Goal: Information Seeking & Learning: Learn about a topic

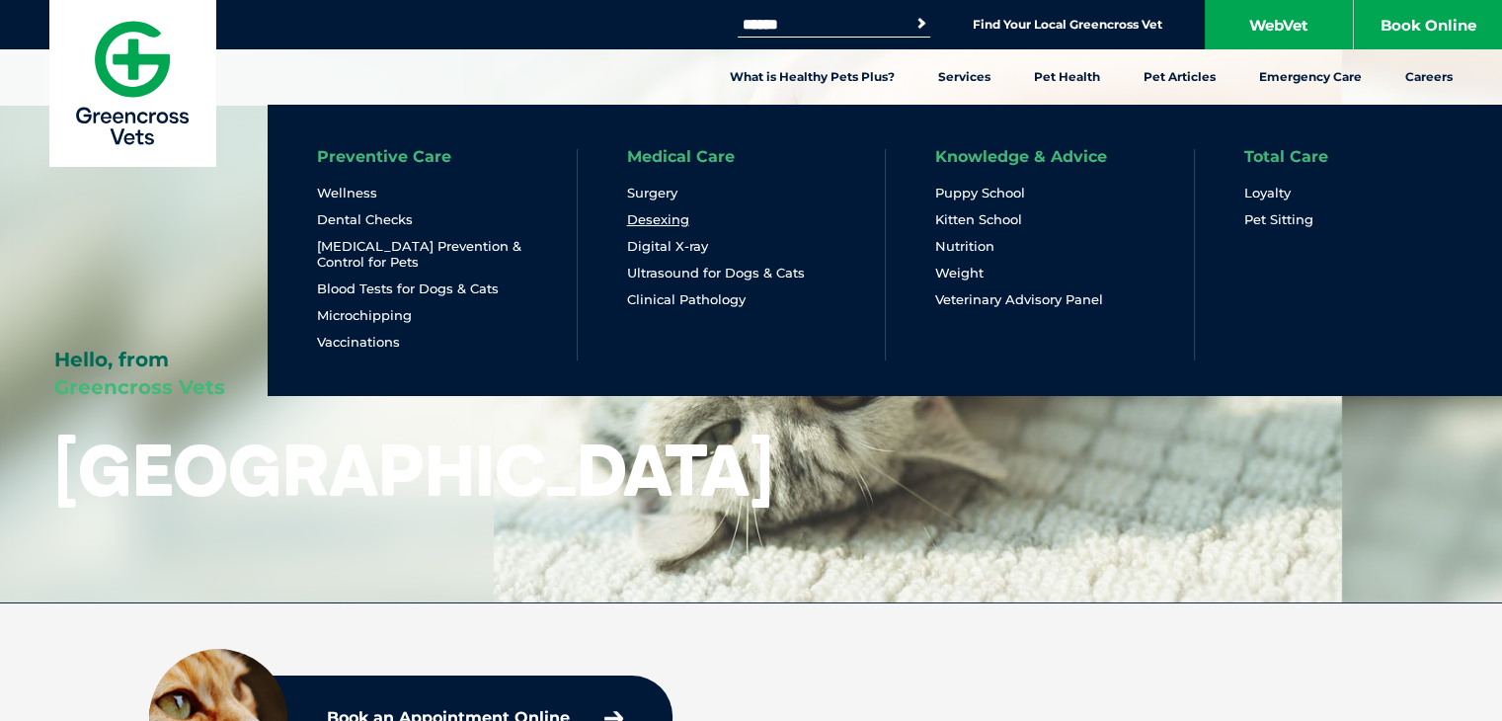
click at [669, 216] on link "Desexing" at bounding box center [658, 219] width 62 height 17
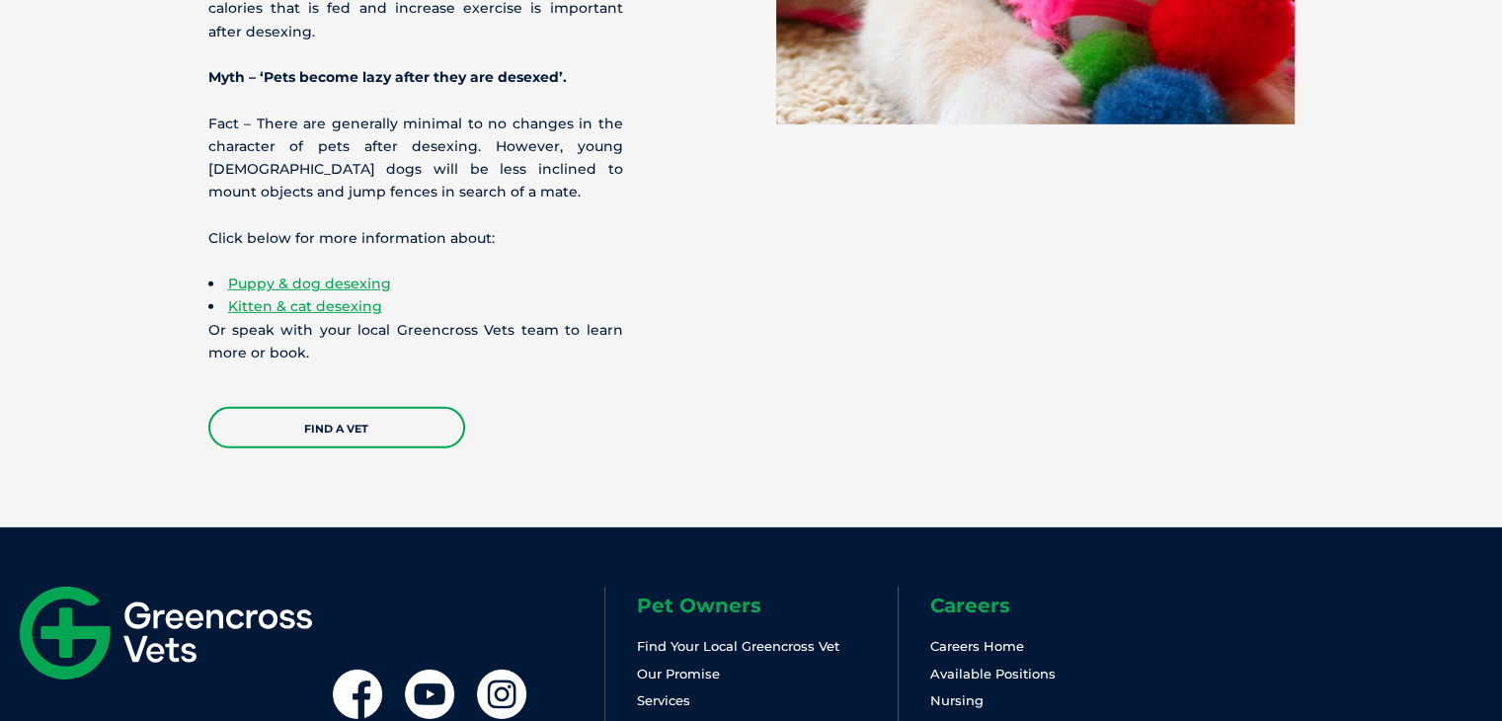
scroll to position [6069, 0]
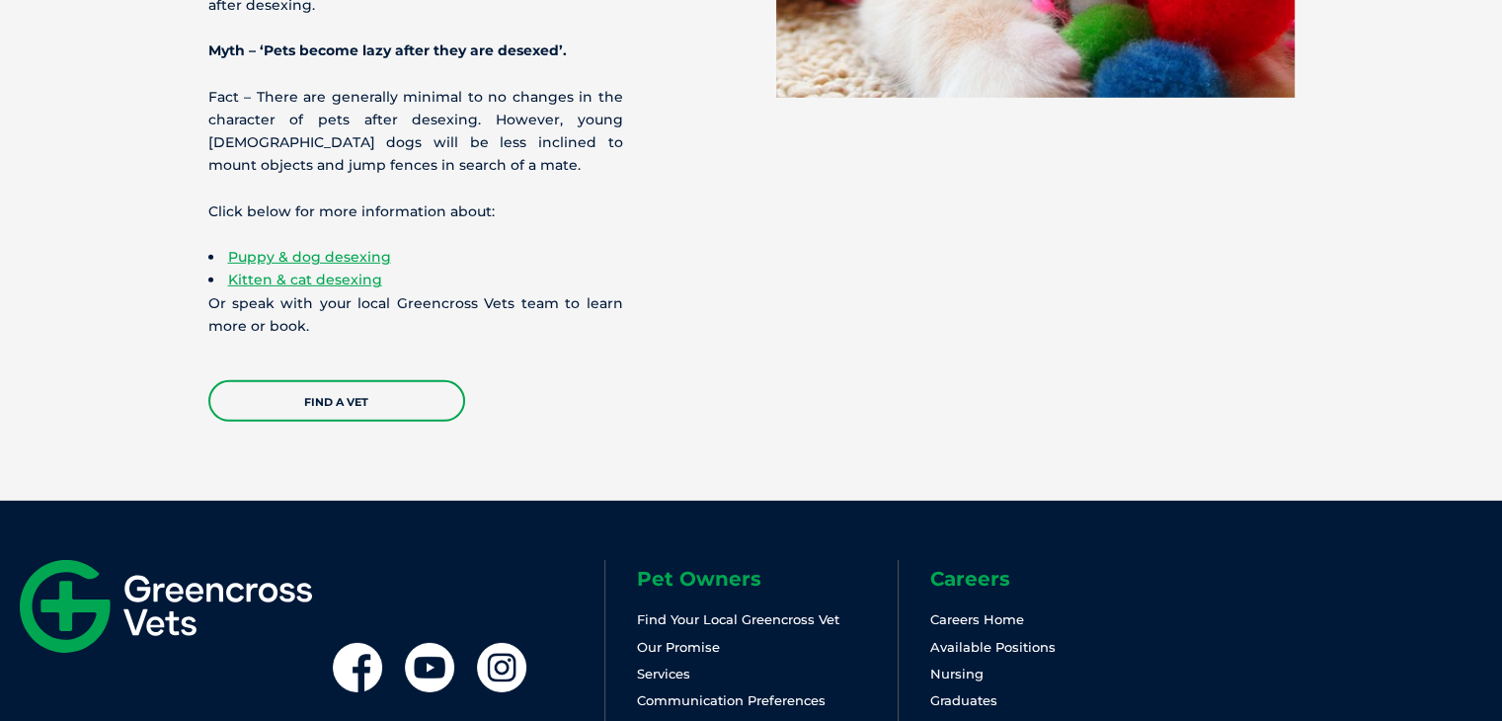
click at [688, 719] on link "What is Healthy Pets Plus?" at bounding box center [726, 727] width 179 height 16
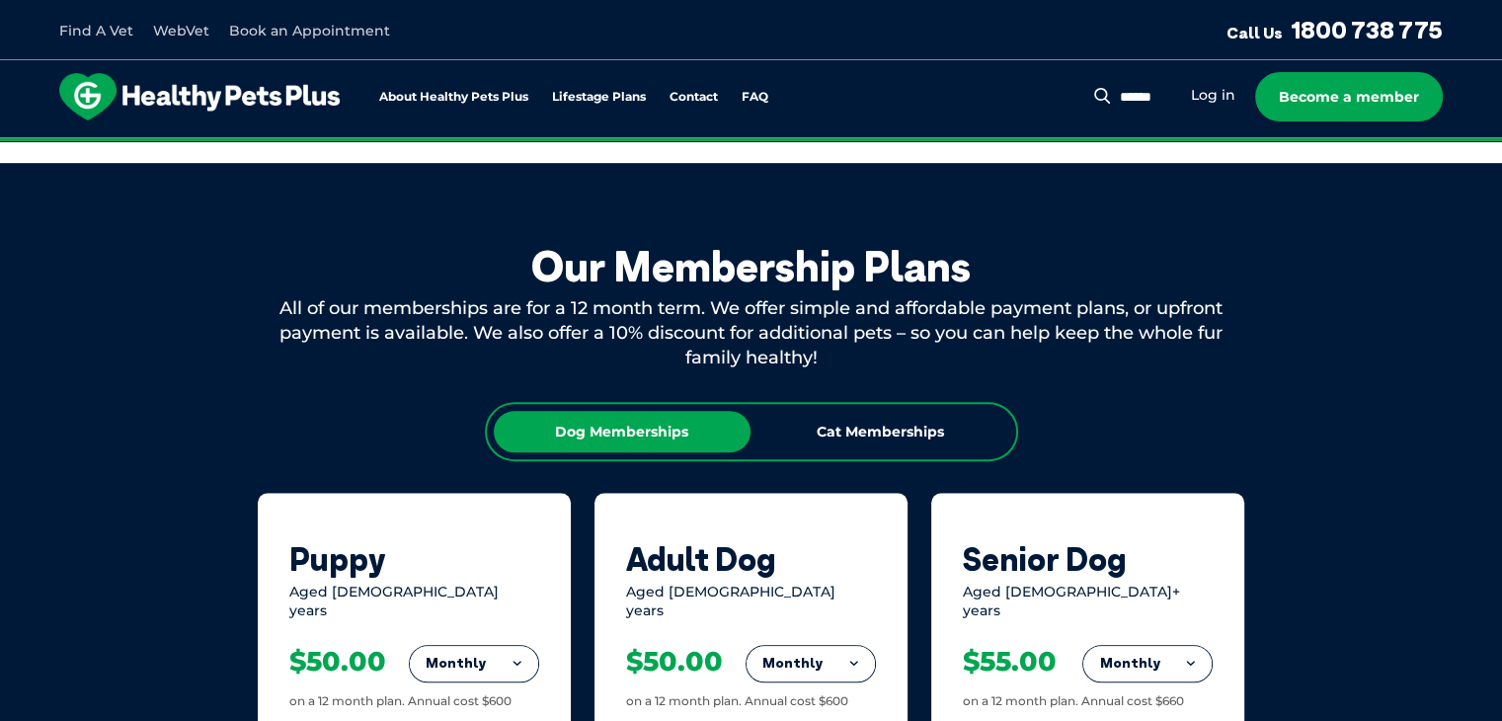
scroll to position [1037, 0]
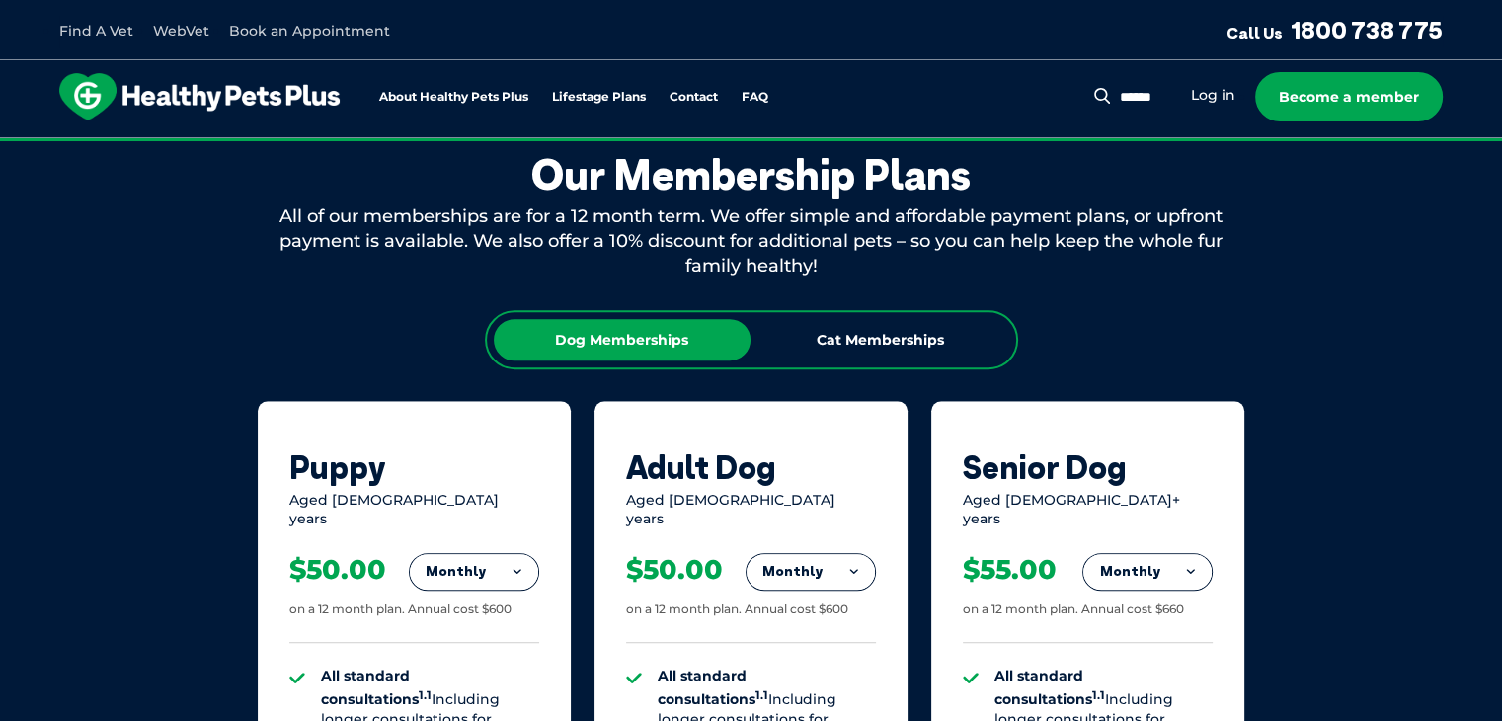
scroll to position [1011, 0]
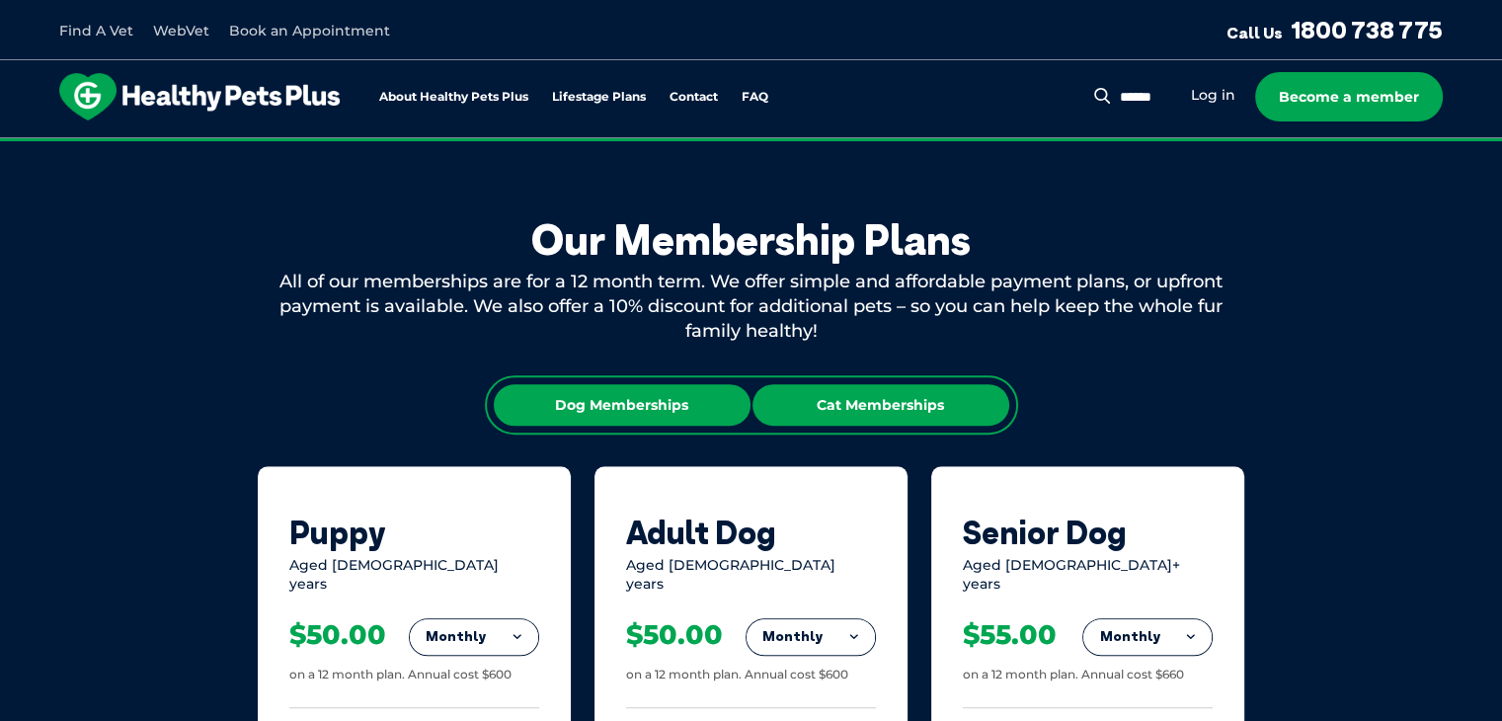
click at [924, 385] on div "Cat Memberships" at bounding box center [881, 404] width 257 height 41
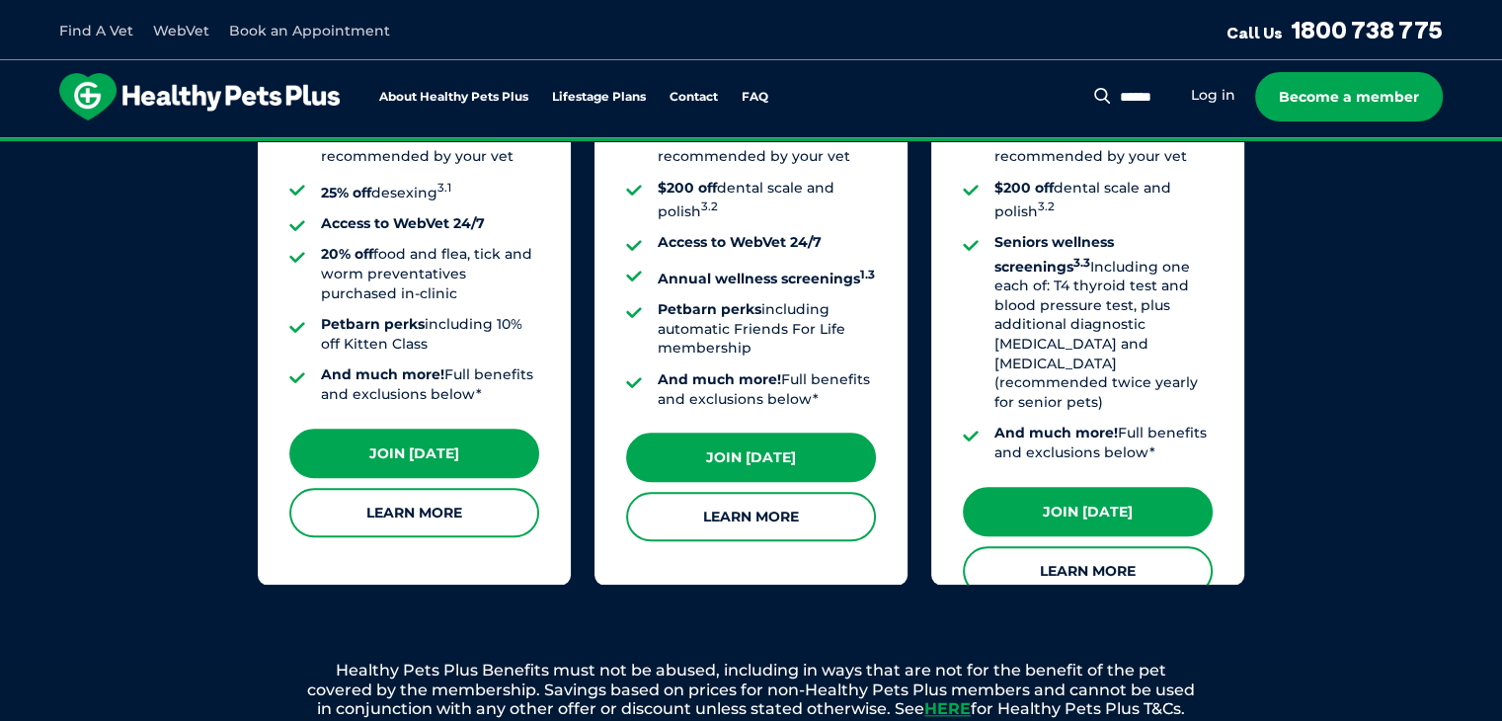
scroll to position [1905, 0]
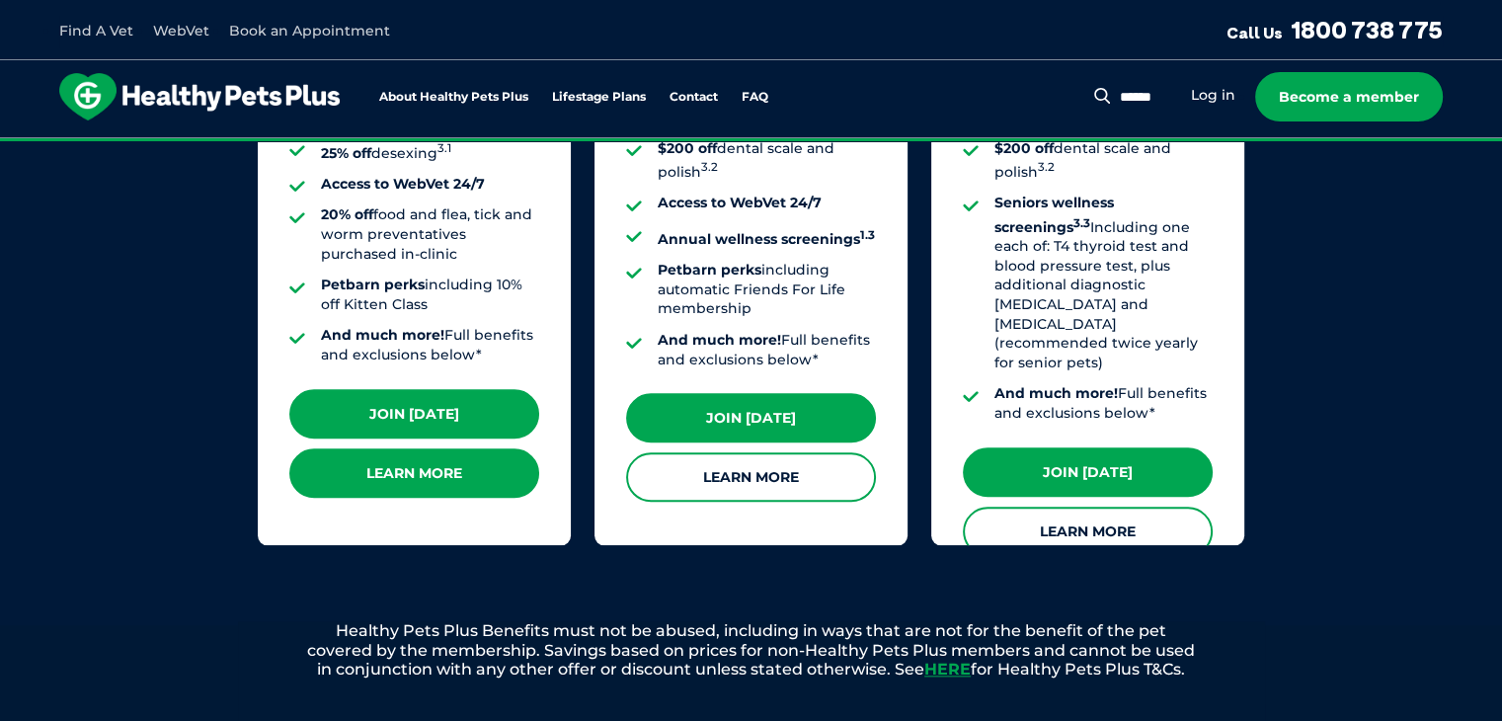
click at [425, 474] on link "Learn More" at bounding box center [414, 472] width 250 height 49
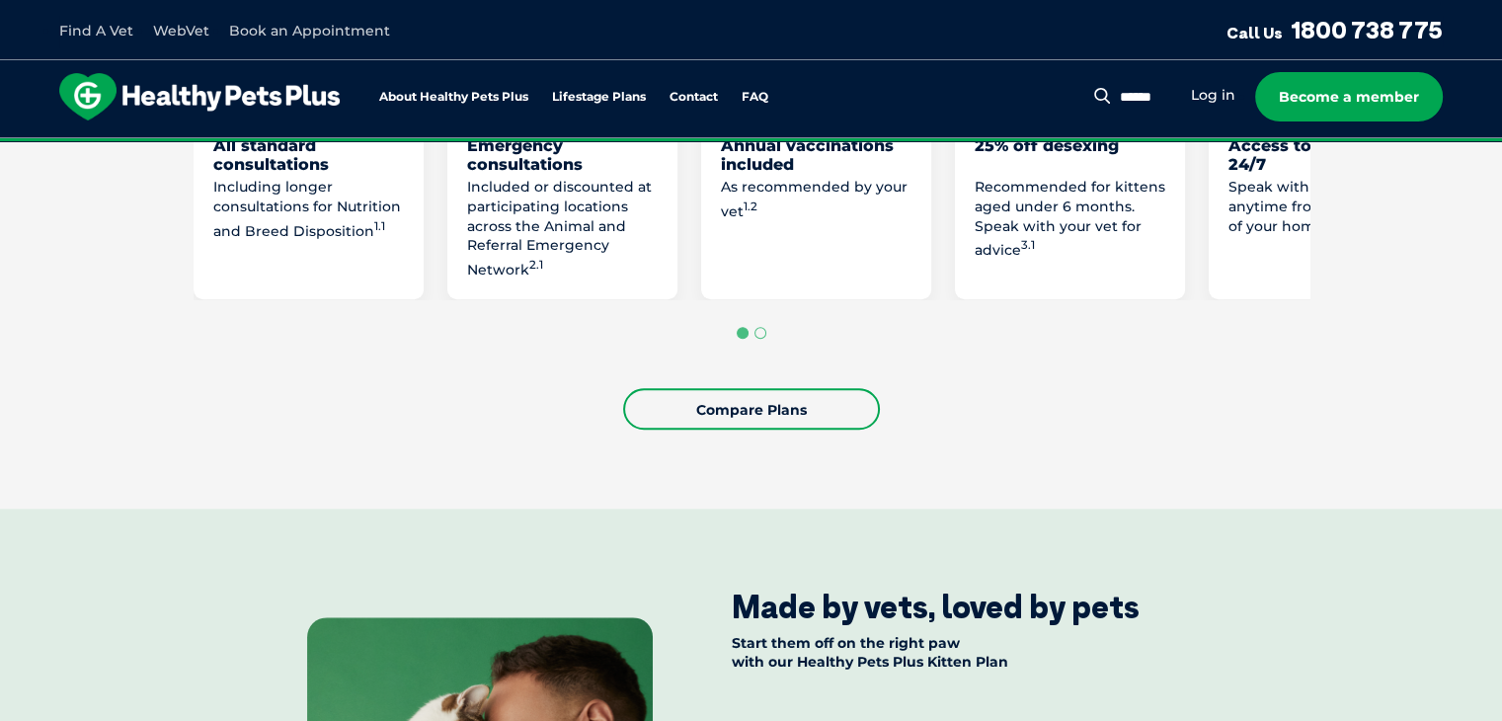
scroll to position [1406, 0]
